Goal: Information Seeking & Learning: Learn about a topic

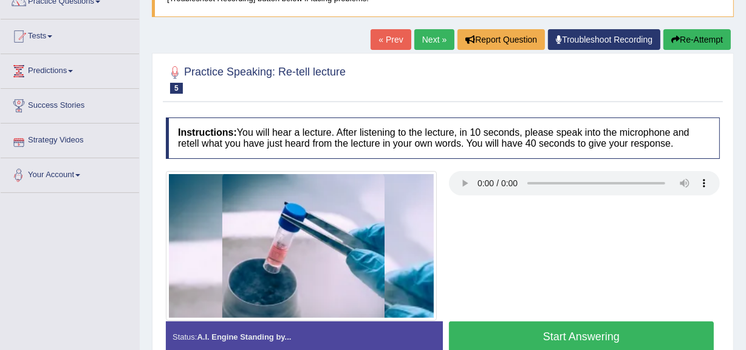
click at [444, 46] on link "Next »" at bounding box center [435, 39] width 40 height 21
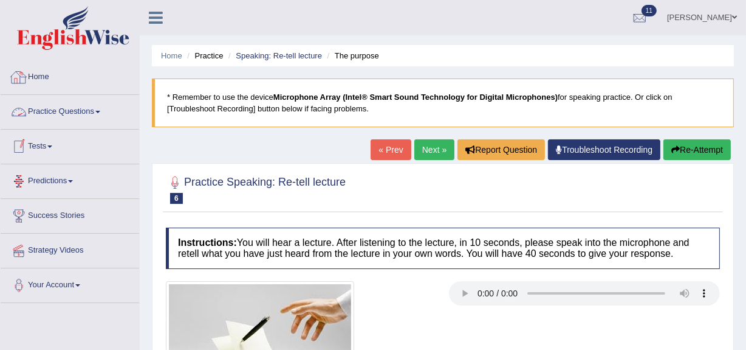
click at [104, 110] on link "Practice Questions" at bounding box center [70, 110] width 139 height 30
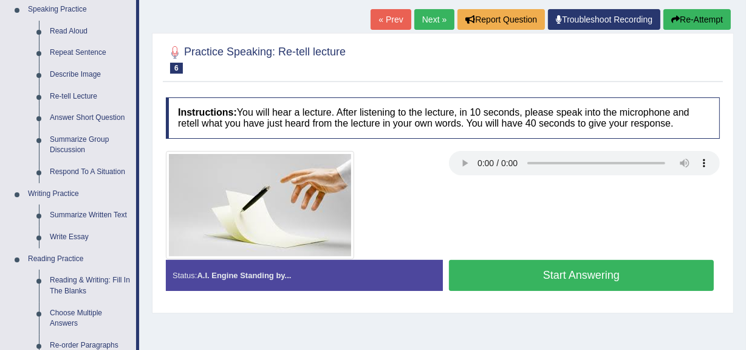
scroll to position [221, 0]
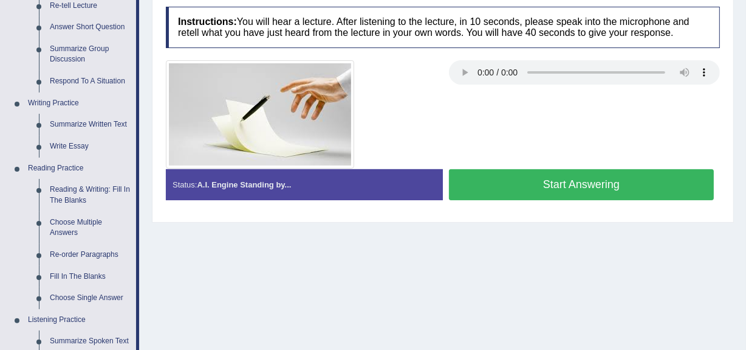
click at [560, 185] on button "Start Answering" at bounding box center [581, 184] width 265 height 31
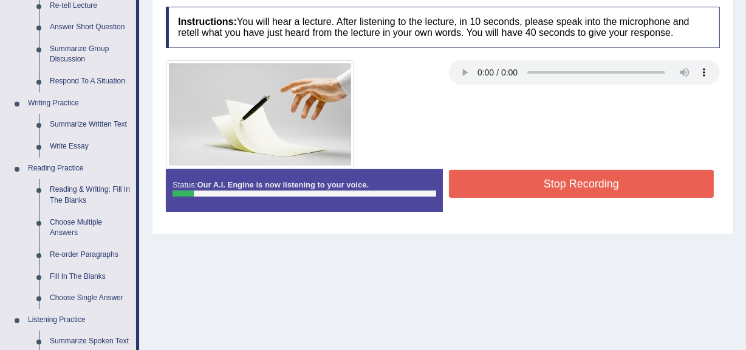
click at [560, 189] on button "Stop Recording" at bounding box center [581, 184] width 265 height 28
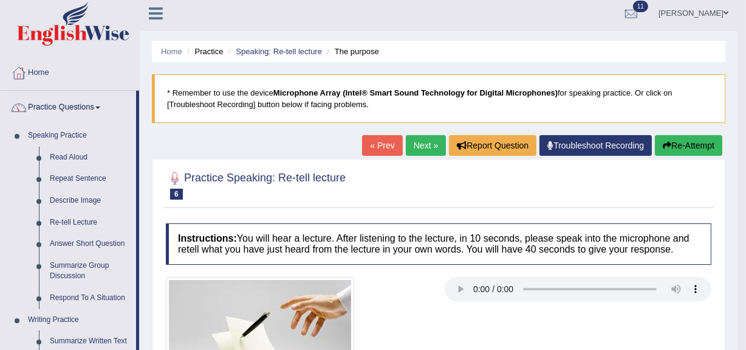
scroll to position [0, 0]
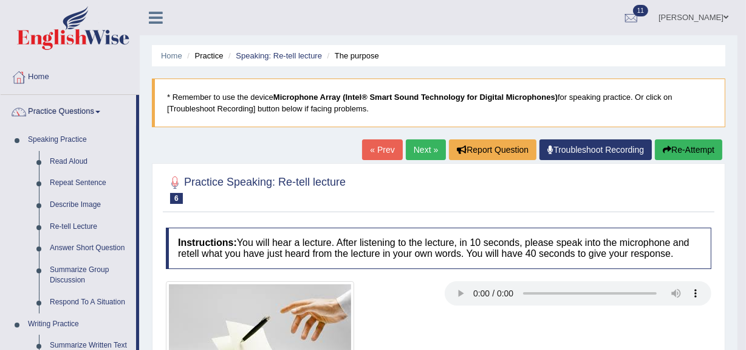
click at [714, 150] on button "Re-Attempt" at bounding box center [688, 149] width 67 height 21
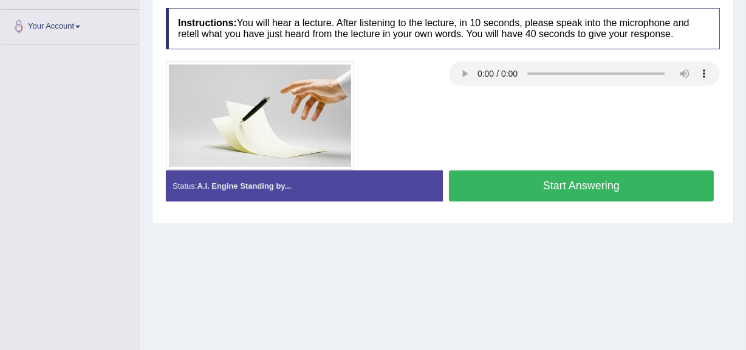
scroll to position [275, 0]
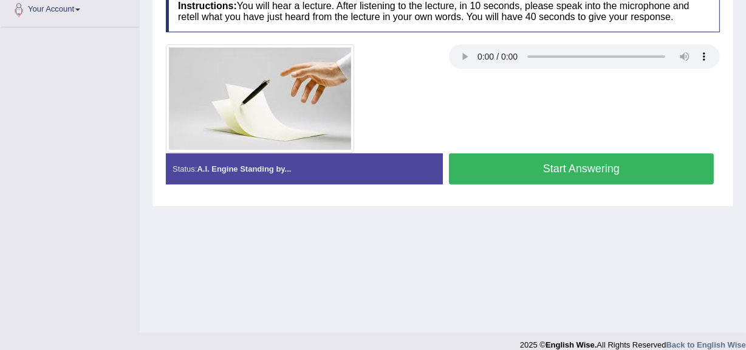
click at [543, 170] on button "Start Answering" at bounding box center [581, 168] width 265 height 31
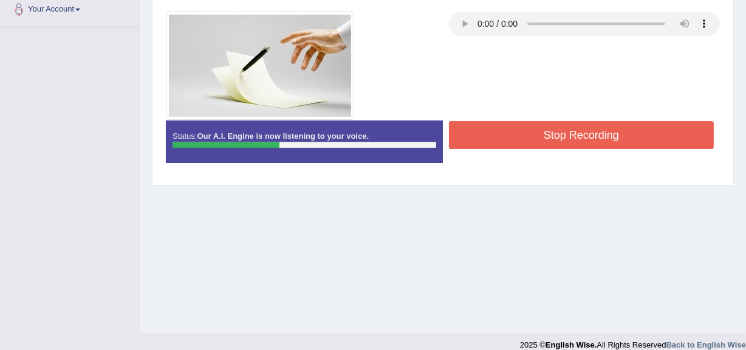
click at [531, 141] on button "Stop Recording" at bounding box center [581, 135] width 265 height 28
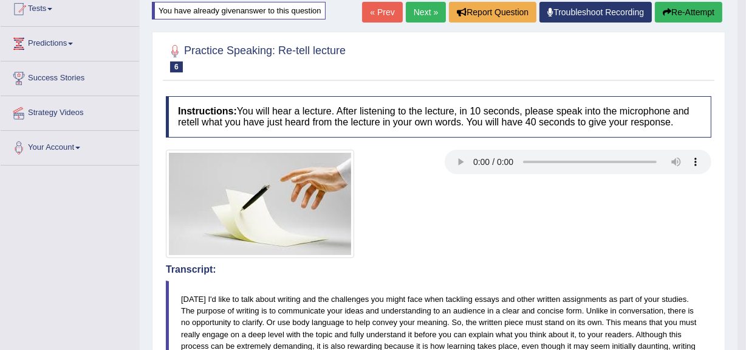
scroll to position [0, 0]
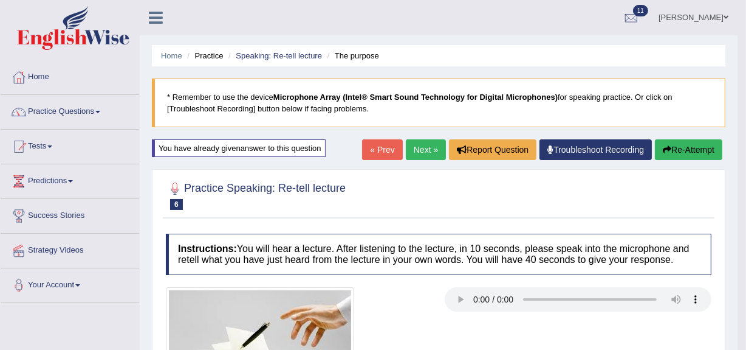
click at [423, 150] on link "Next »" at bounding box center [426, 149] width 40 height 21
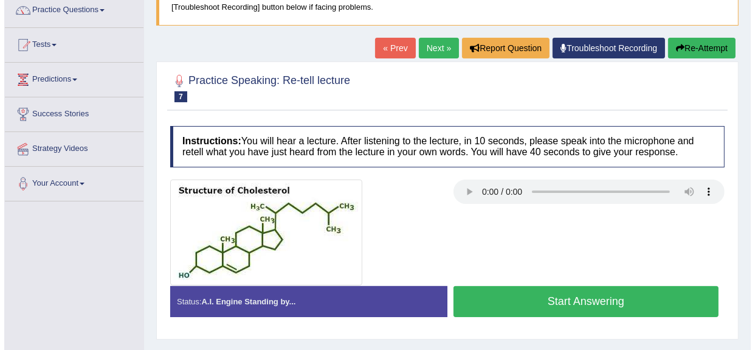
scroll to position [110, 0]
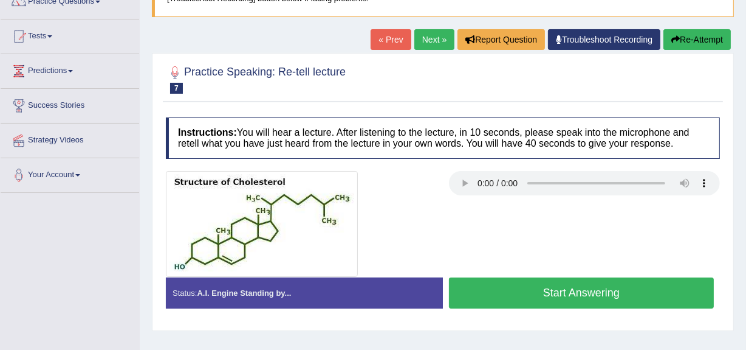
click at [559, 291] on button "Start Answering" at bounding box center [581, 292] width 265 height 31
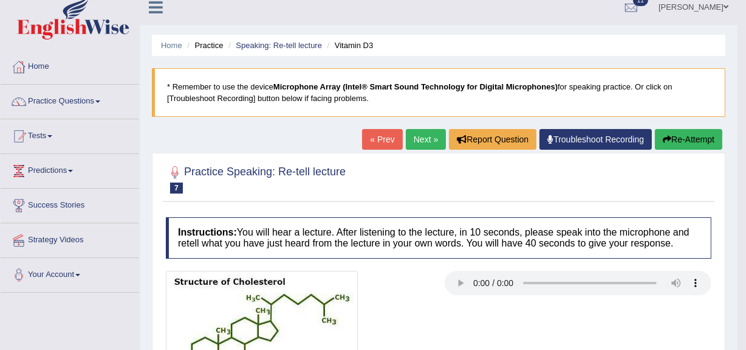
scroll to position [0, 0]
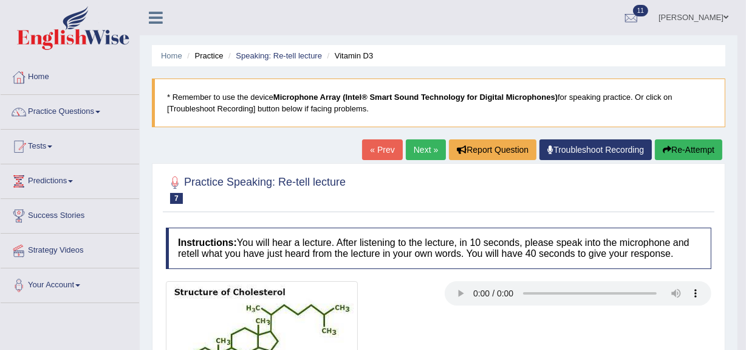
click at [672, 141] on button "Re-Attempt" at bounding box center [688, 149] width 67 height 21
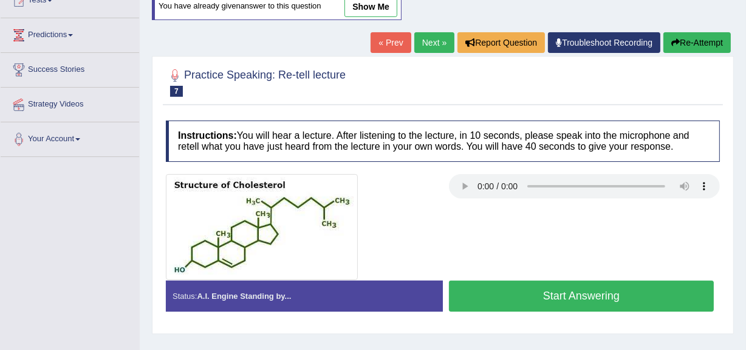
scroll to position [165, 0]
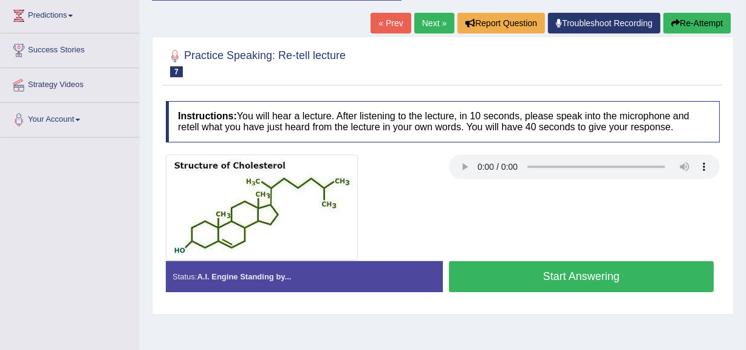
click at [558, 272] on button "Start Answering" at bounding box center [581, 276] width 265 height 31
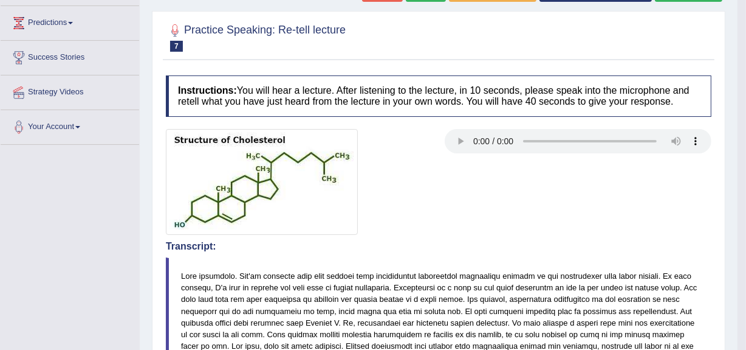
scroll to position [139, 0]
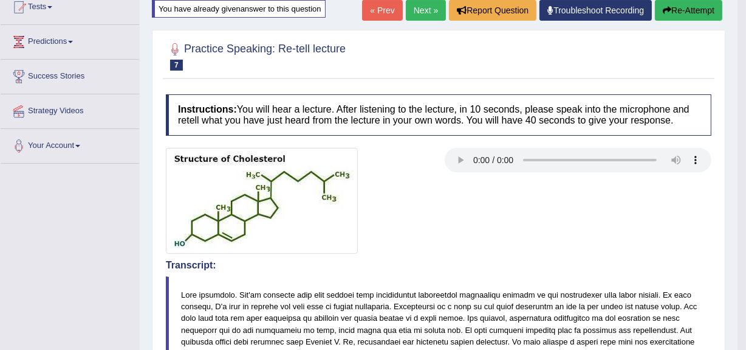
drag, startPoint x: 440, startPoint y: 109, endPoint x: 511, endPoint y: 84, distance: 75.6
click at [665, 2] on button "Re-Attempt" at bounding box center [688, 10] width 67 height 21
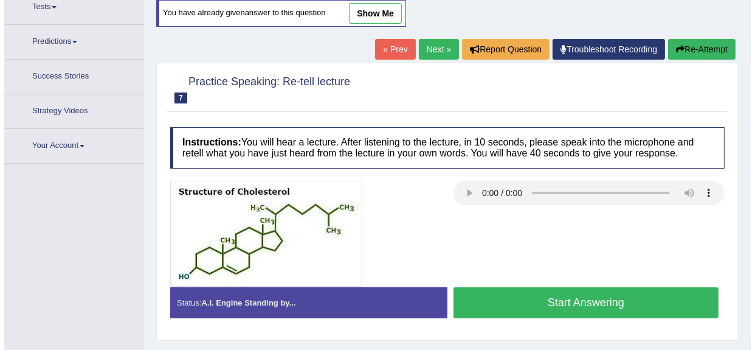
scroll to position [139, 0]
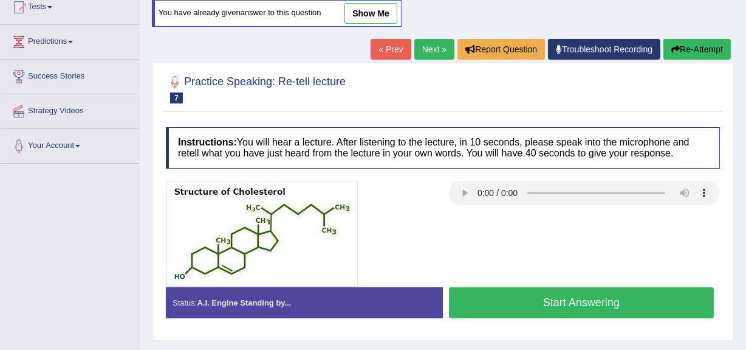
drag, startPoint x: 515, startPoint y: 303, endPoint x: 517, endPoint y: 297, distance: 6.2
click at [515, 298] on button "Start Answering" at bounding box center [581, 302] width 265 height 31
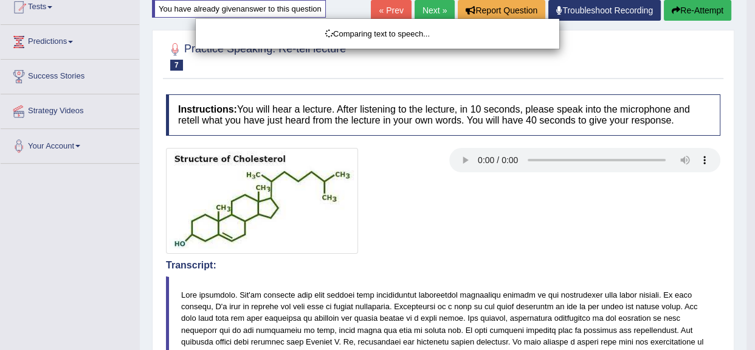
drag, startPoint x: 476, startPoint y: 27, endPoint x: 483, endPoint y: 58, distance: 31.3
click at [483, 58] on body "Toggle navigation Home Practice Questions Speaking Practice Read Aloud Repeat S…" at bounding box center [377, 36] width 755 height 350
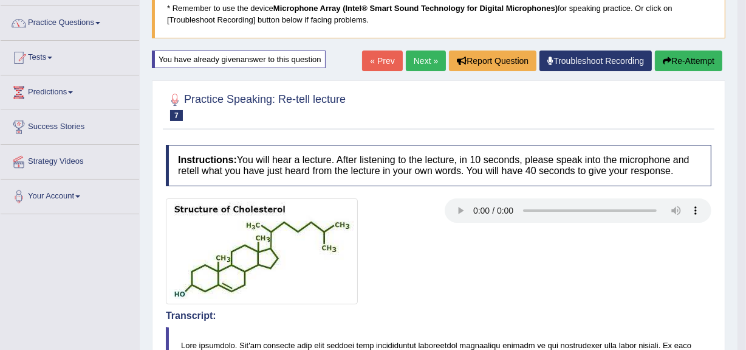
scroll to position [84, 0]
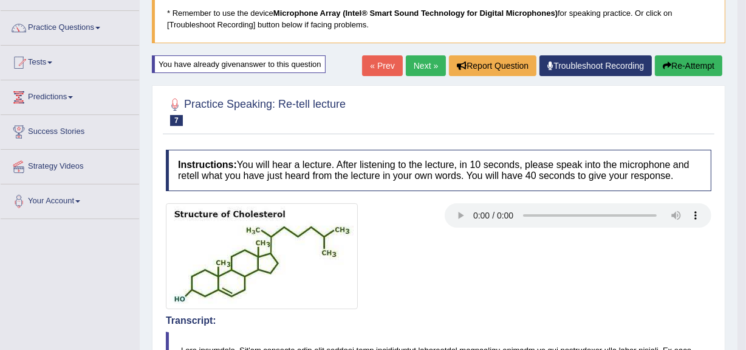
click at [407, 60] on link "Next »" at bounding box center [426, 65] width 40 height 21
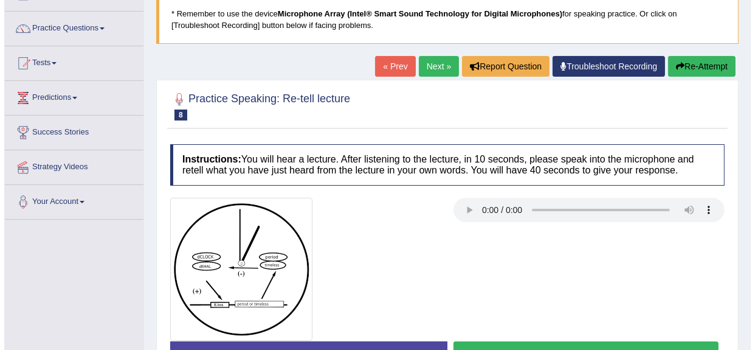
scroll to position [110, 0]
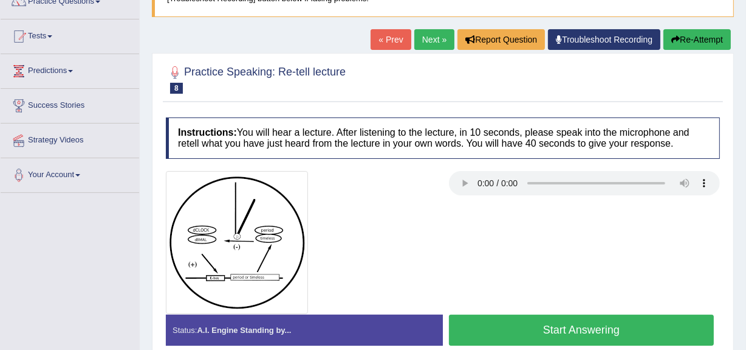
click at [627, 190] on div "Instructions: You will hear a lecture. After listening to the lecture, in 10 se…" at bounding box center [443, 235] width 560 height 249
drag, startPoint x: 471, startPoint y: 324, endPoint x: 438, endPoint y: 319, distance: 33.3
click at [466, 328] on button "Start Answering" at bounding box center [581, 329] width 265 height 31
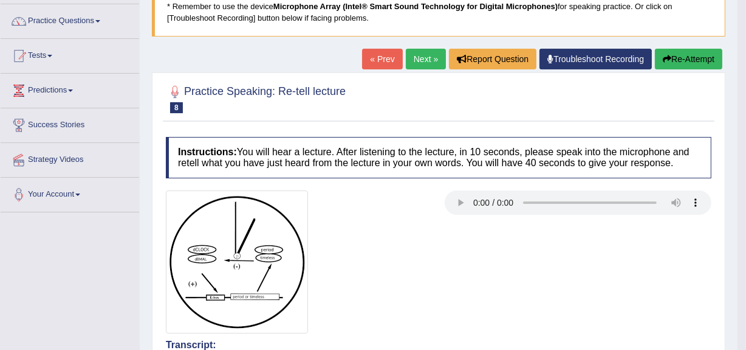
scroll to position [55, 0]
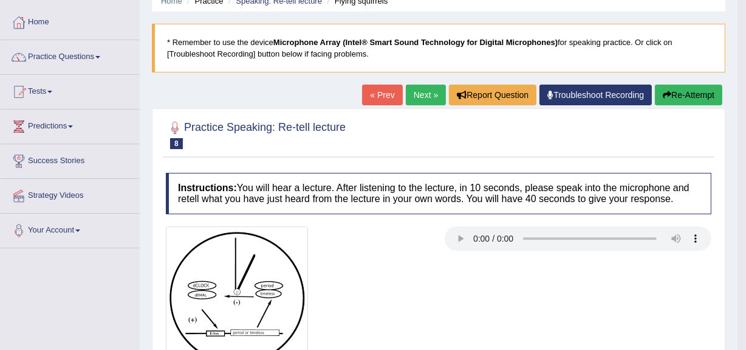
drag, startPoint x: 630, startPoint y: 202, endPoint x: 638, endPoint y: 160, distance: 42.7
click at [672, 92] on button "Re-Attempt" at bounding box center [688, 94] width 67 height 21
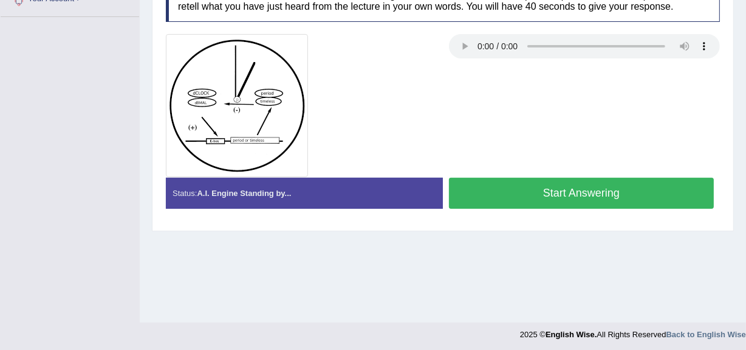
scroll to position [288, 0]
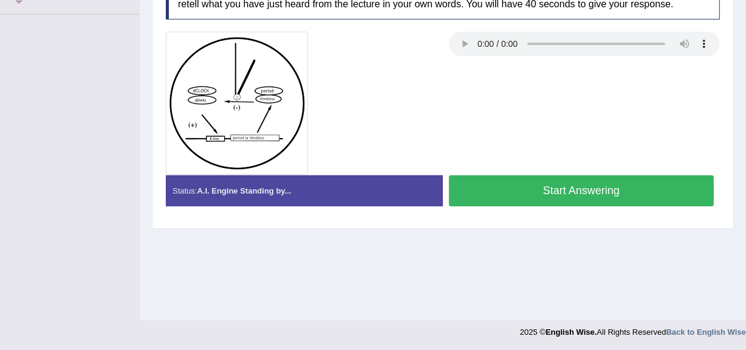
drag, startPoint x: 508, startPoint y: 183, endPoint x: 398, endPoint y: 170, distance: 110.8
click at [468, 190] on button "Start Answering" at bounding box center [581, 190] width 265 height 31
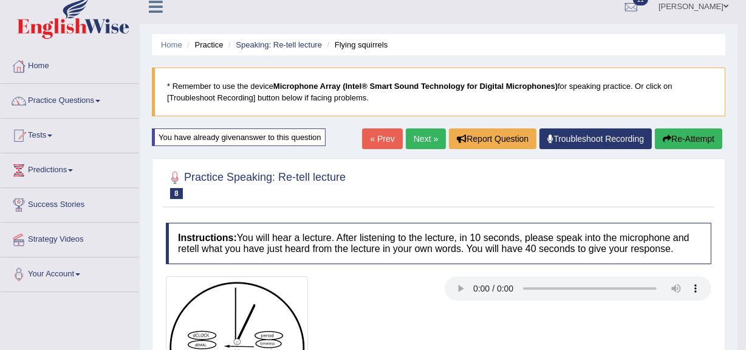
scroll to position [0, 0]
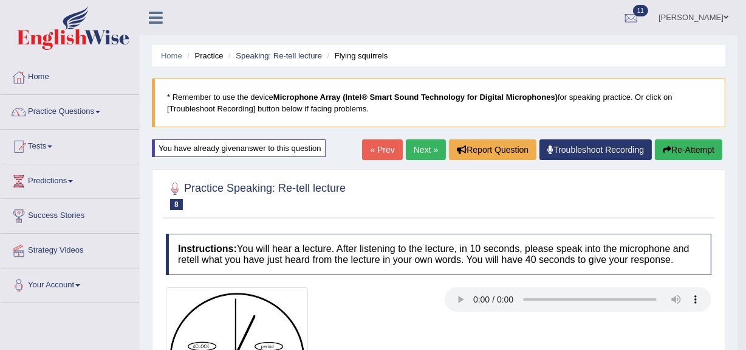
click at [412, 145] on link "Next »" at bounding box center [426, 149] width 40 height 21
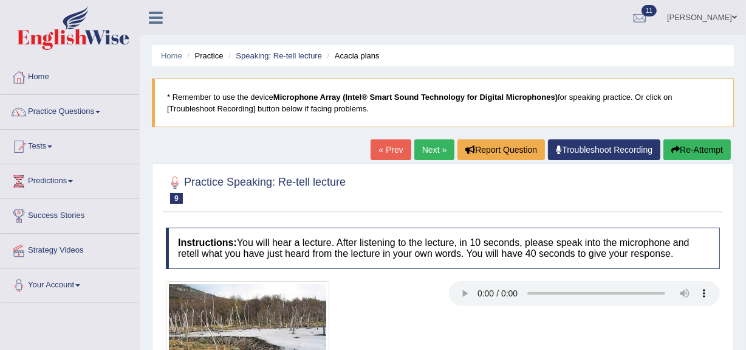
click at [678, 145] on button "Re-Attempt" at bounding box center [697, 149] width 67 height 21
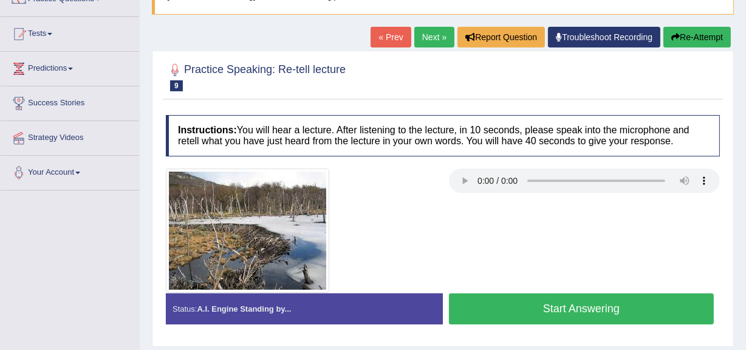
scroll to position [165, 0]
